Goal: Use online tool/utility

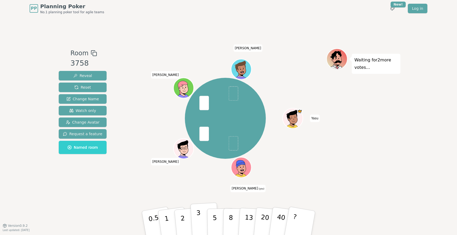
click at [202, 221] on button "3" at bounding box center [204, 222] width 29 height 41
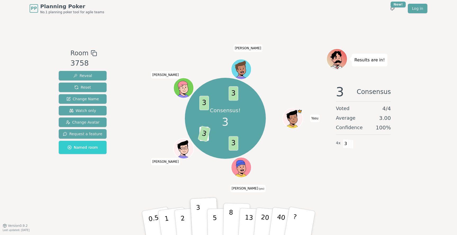
click at [229, 218] on p "8" at bounding box center [231, 222] width 4 height 29
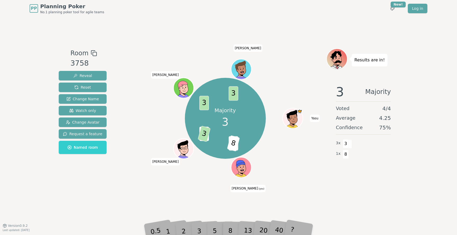
click at [199, 227] on div "3" at bounding box center [204, 222] width 17 height 19
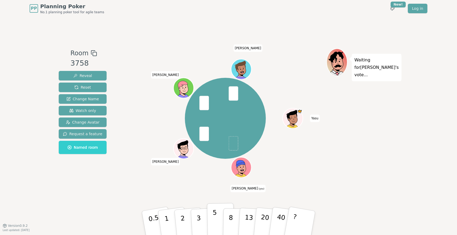
click at [212, 218] on button "5" at bounding box center [220, 223] width 27 height 40
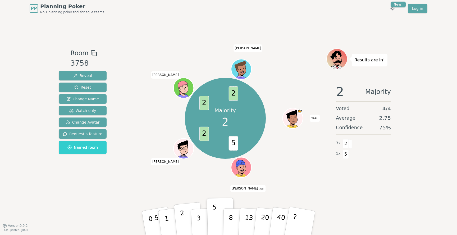
click at [184, 225] on p "2" at bounding box center [183, 223] width 7 height 29
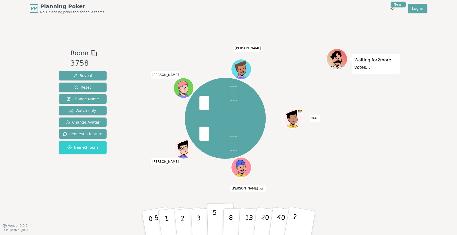
click at [214, 214] on p "5" at bounding box center [215, 223] width 4 height 29
click at [194, 214] on button "3" at bounding box center [204, 222] width 29 height 41
click at [184, 212] on button "2" at bounding box center [189, 223] width 30 height 42
click at [217, 218] on button "5" at bounding box center [220, 223] width 27 height 40
click at [199, 217] on p "3" at bounding box center [199, 223] width 6 height 29
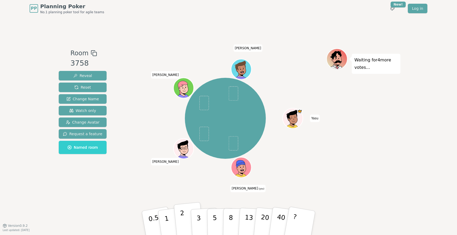
click at [184, 217] on p "2" at bounding box center [183, 223] width 7 height 29
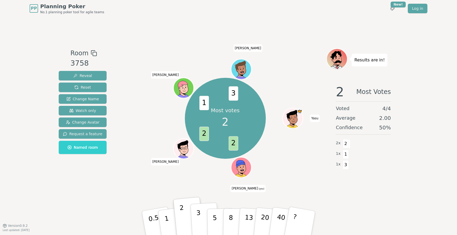
click at [203, 222] on button "3" at bounding box center [204, 222] width 29 height 41
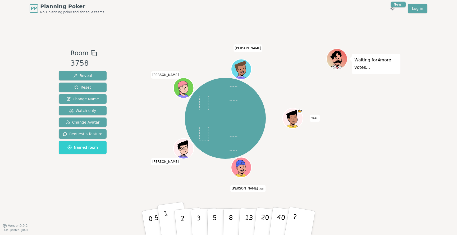
click at [167, 220] on button "1" at bounding box center [172, 223] width 31 height 43
click at [185, 221] on button "2" at bounding box center [189, 223] width 30 height 42
click at [187, 222] on button "2" at bounding box center [189, 223] width 30 height 42
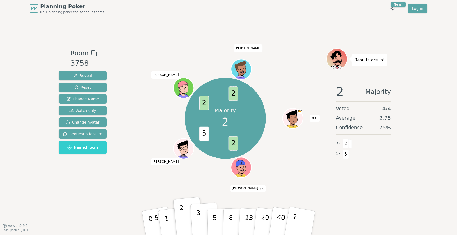
click at [203, 223] on button "3" at bounding box center [204, 222] width 29 height 41
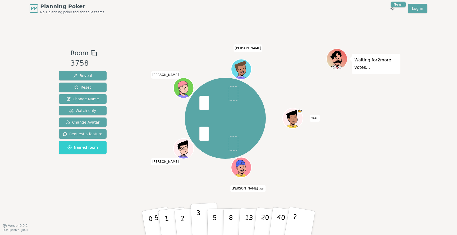
click at [200, 217] on button "3" at bounding box center [204, 222] width 29 height 41
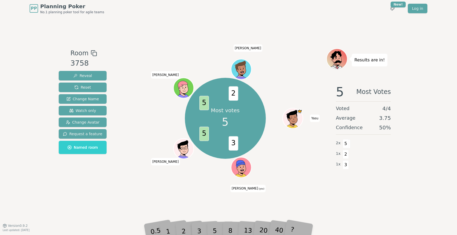
click at [208, 226] on div "3" at bounding box center [204, 222] width 17 height 19
click at [214, 226] on div "5" at bounding box center [220, 222] width 16 height 19
click at [217, 229] on div "5" at bounding box center [220, 222] width 16 height 19
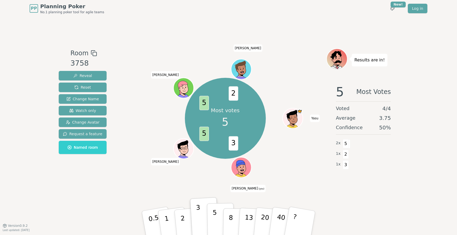
click at [215, 214] on p "5" at bounding box center [215, 223] width 4 height 29
